Goal: Navigation & Orientation: Find specific page/section

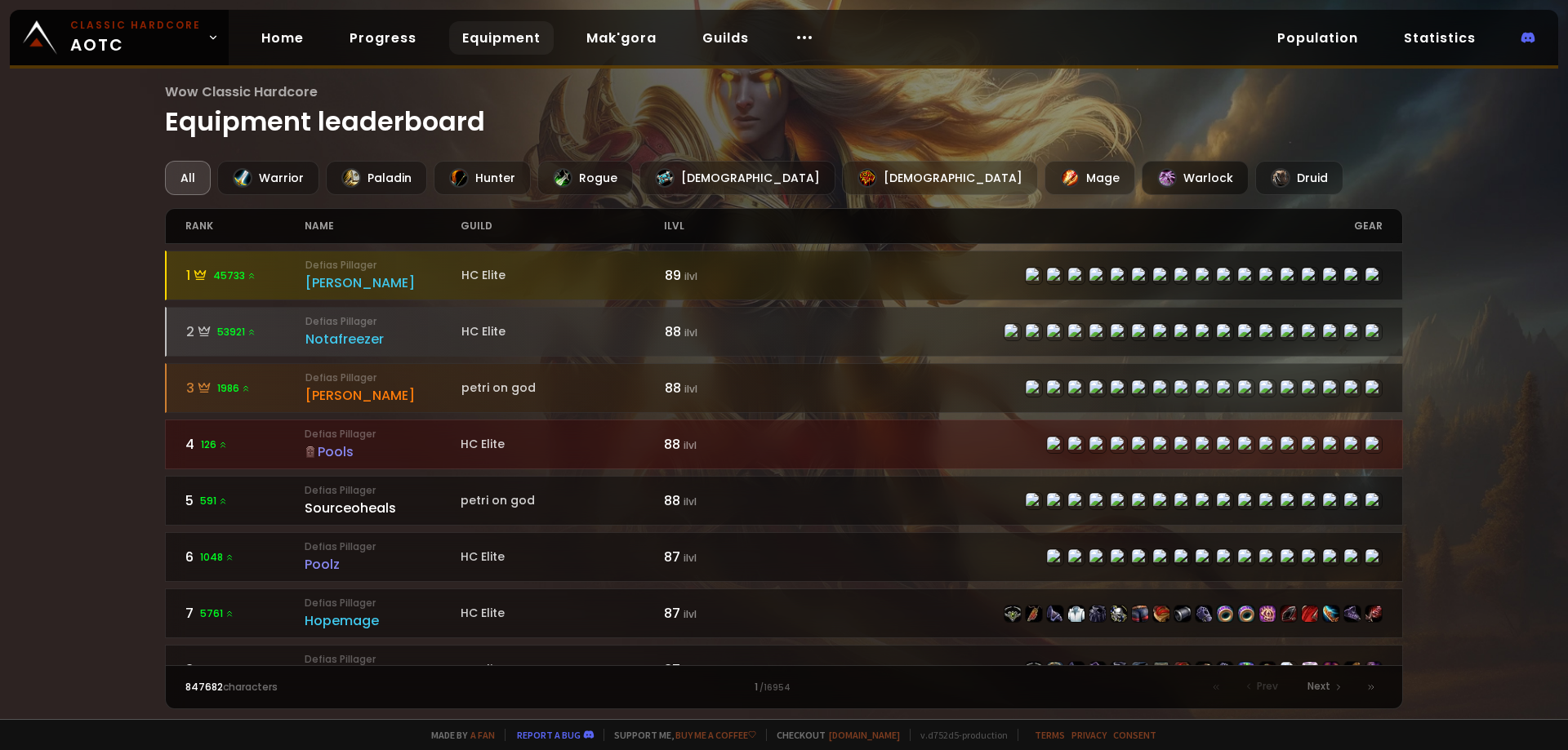
click at [1142, 182] on div "Warlock" at bounding box center [1195, 178] width 107 height 35
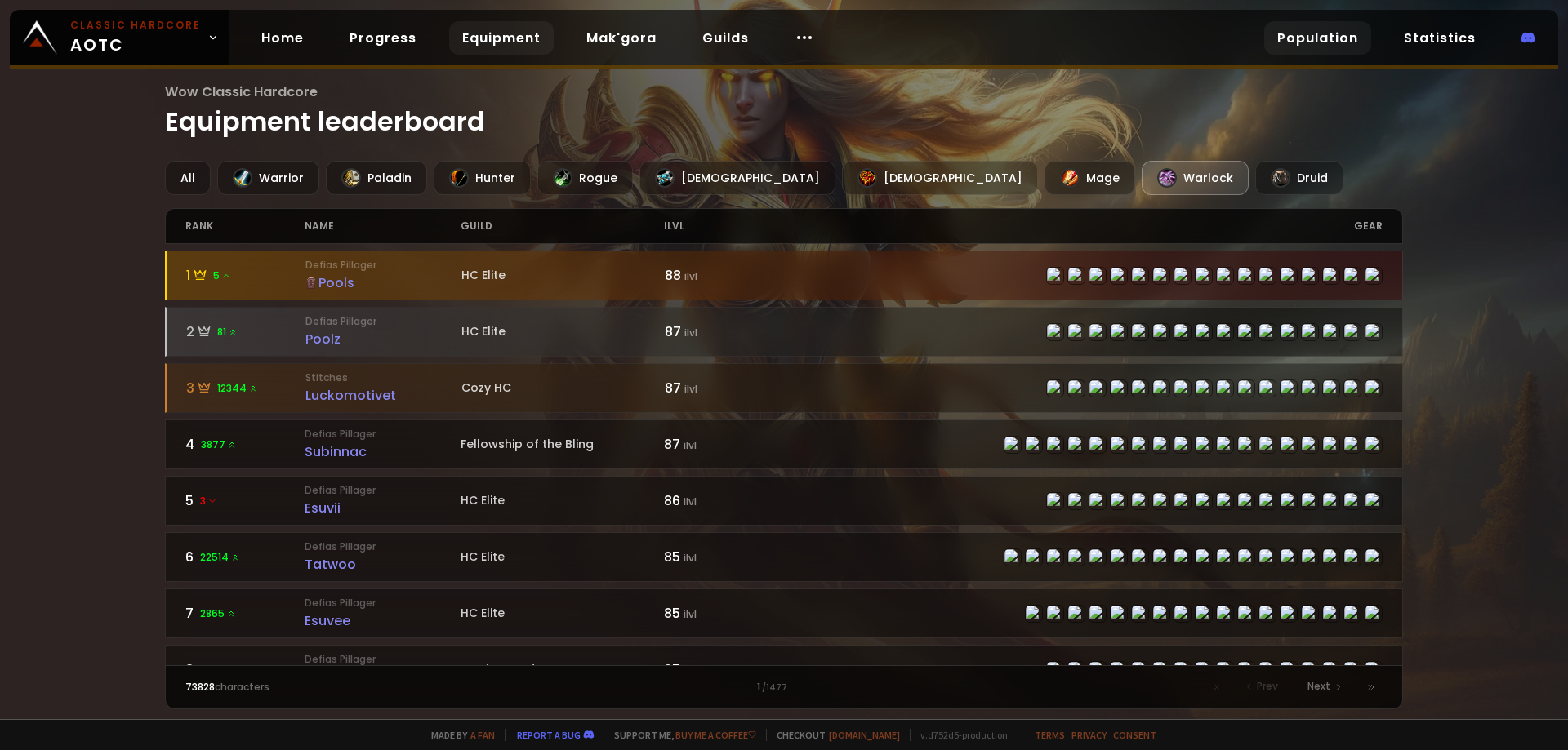
click at [1305, 36] on link "Population" at bounding box center [1317, 38] width 107 height 34
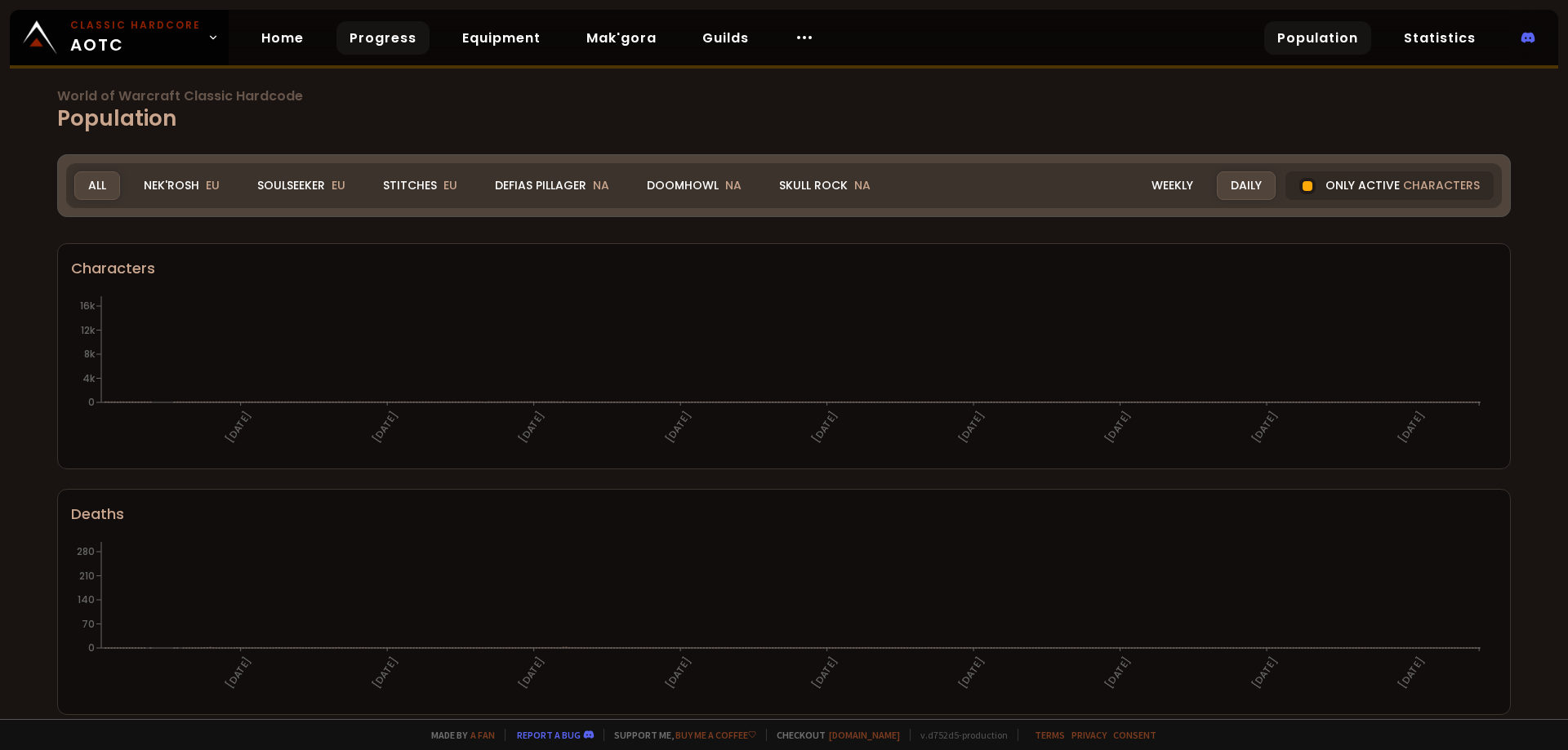
click at [291, 199] on div "Soulseeker EU" at bounding box center [301, 186] width 116 height 29
click at [291, 191] on div "Soulseeker EU" at bounding box center [301, 186] width 116 height 29
click at [293, 185] on div "Soulseeker EU" at bounding box center [301, 186] width 116 height 29
click at [300, 186] on div "Soulseeker EU" at bounding box center [301, 186] width 116 height 29
click at [386, 48] on link "Progress" at bounding box center [383, 38] width 93 height 34
